Goal: Information Seeking & Learning: Find specific page/section

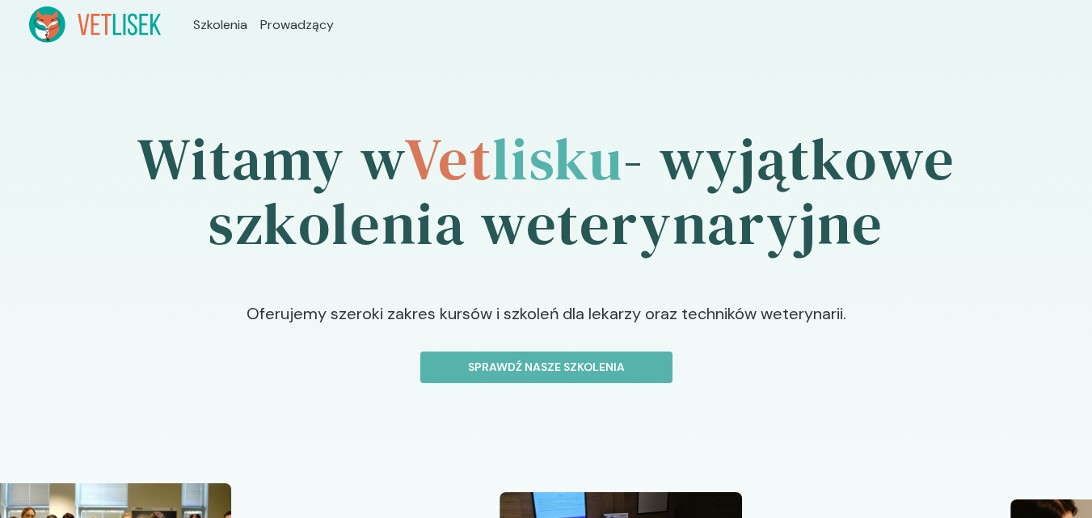
scroll to position [46, 0]
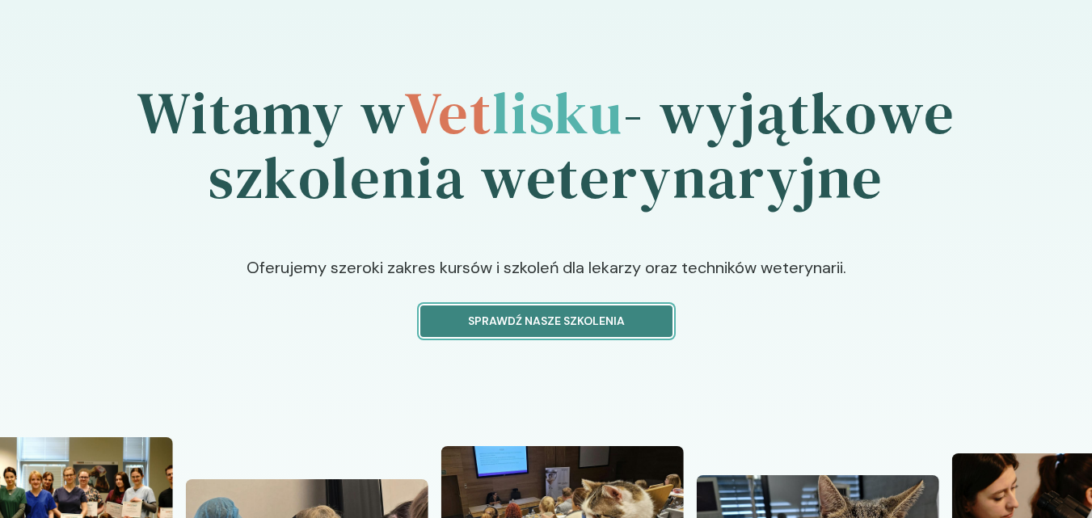
click at [629, 326] on p "Sprawdź nasze szkolenia" at bounding box center [546, 321] width 225 height 17
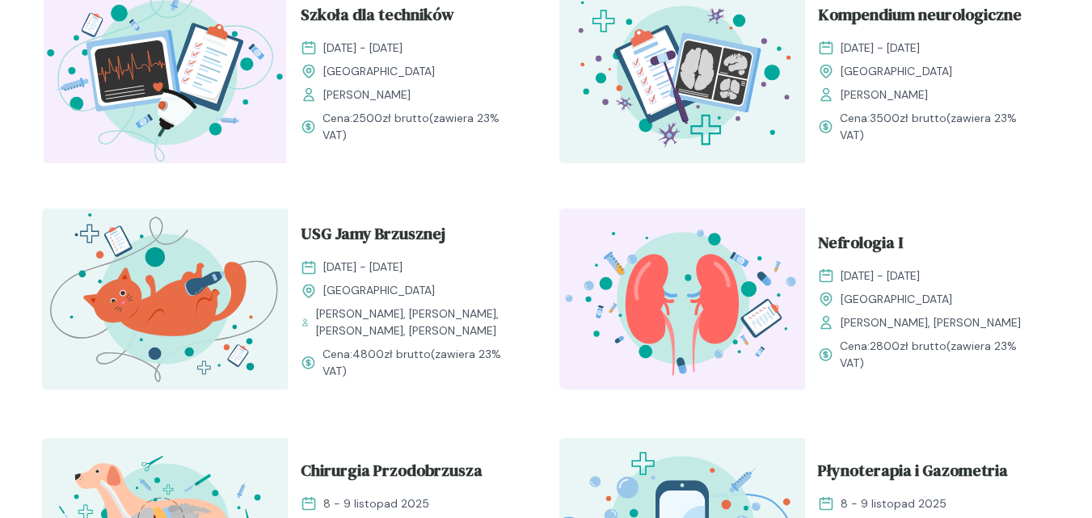
scroll to position [618, 0]
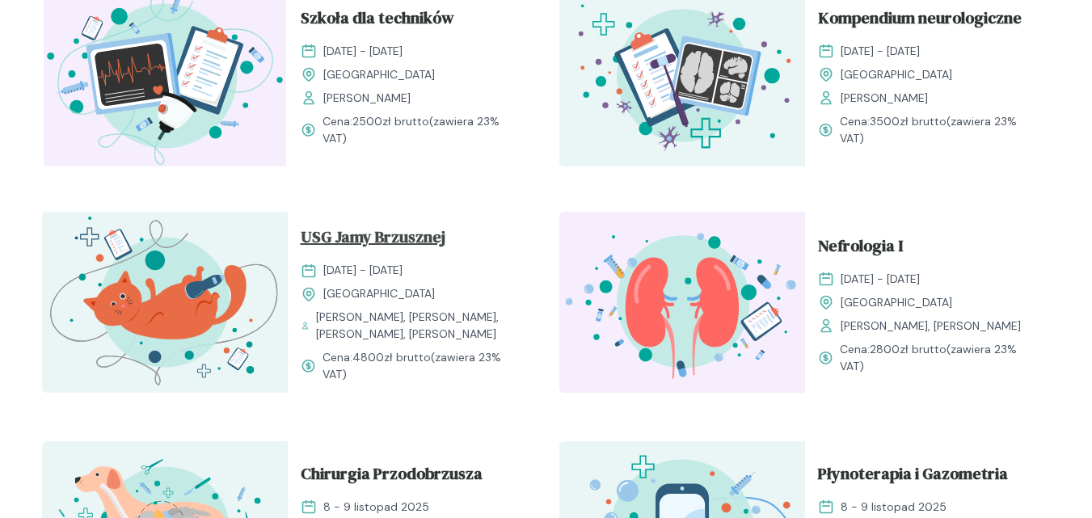
click at [408, 248] on span "USG Jamy Brzusznej" at bounding box center [373, 240] width 145 height 31
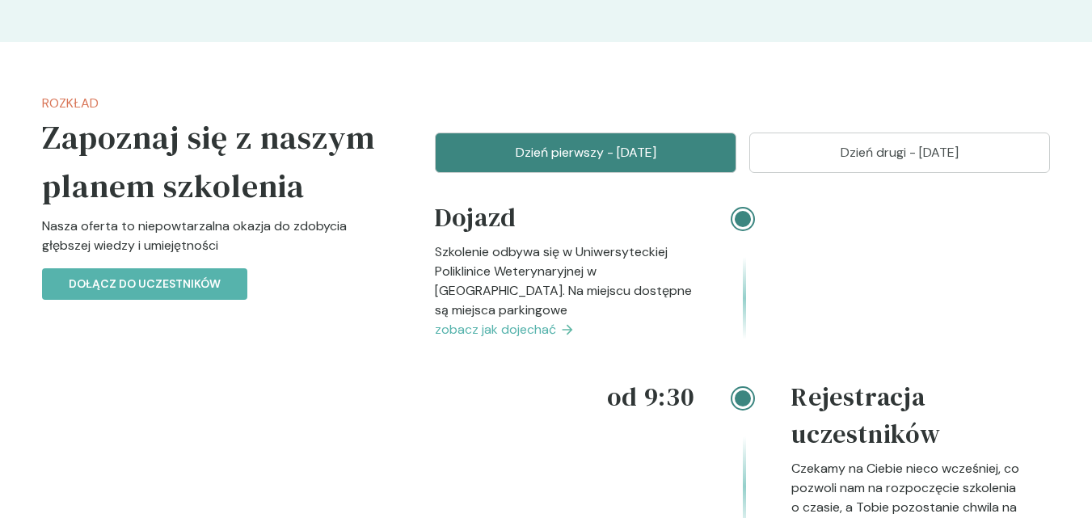
scroll to position [1629, 0]
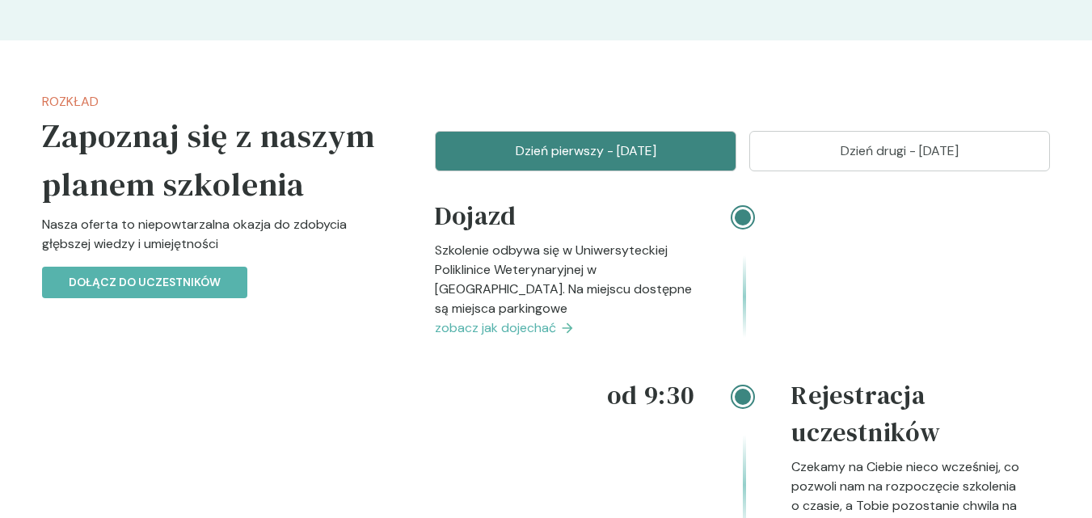
click at [520, 338] on span "zobacz jak dojechać" at bounding box center [495, 327] width 121 height 19
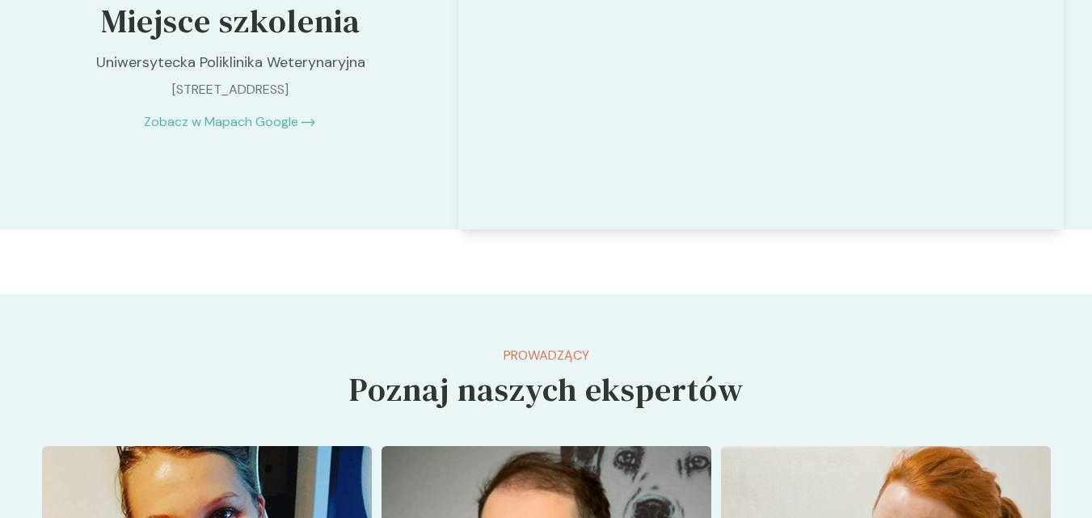
scroll to position [3578, 0]
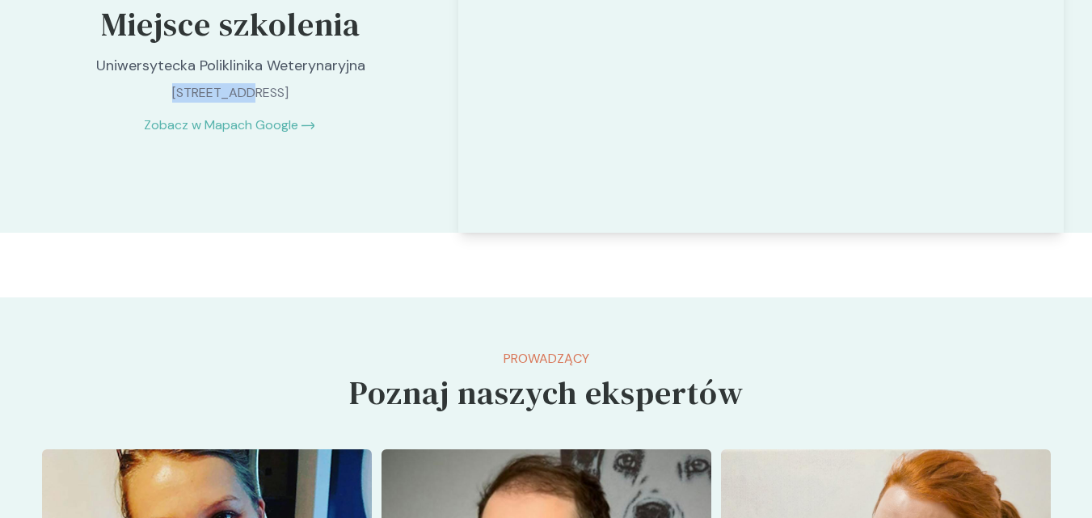
drag, startPoint x: 113, startPoint y: 158, endPoint x: 197, endPoint y: 153, distance: 84.2
click at [197, 103] on p "[STREET_ADDRESS]" at bounding box center [230, 92] width 339 height 19
copy p "[STREET_ADDRESS]"
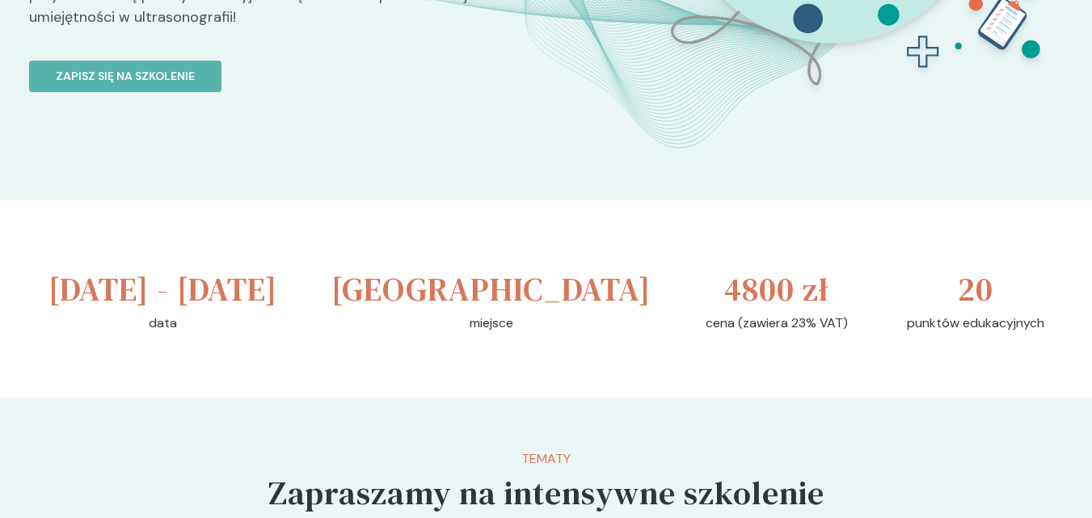
scroll to position [444, 0]
